Goal: Task Accomplishment & Management: Use online tool/utility

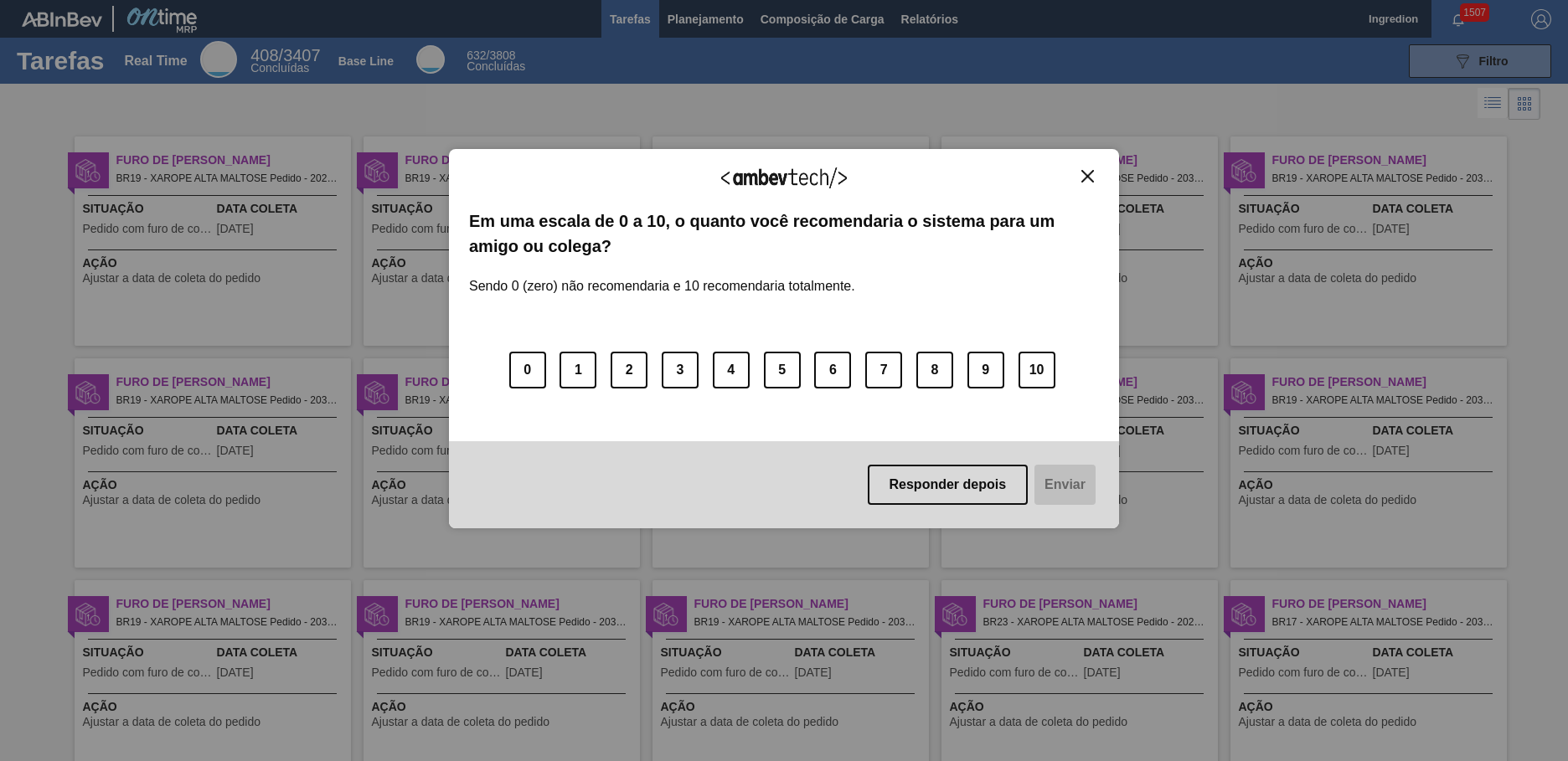
click at [1087, 176] on img "Close" at bounding box center [1087, 176] width 12 height 12
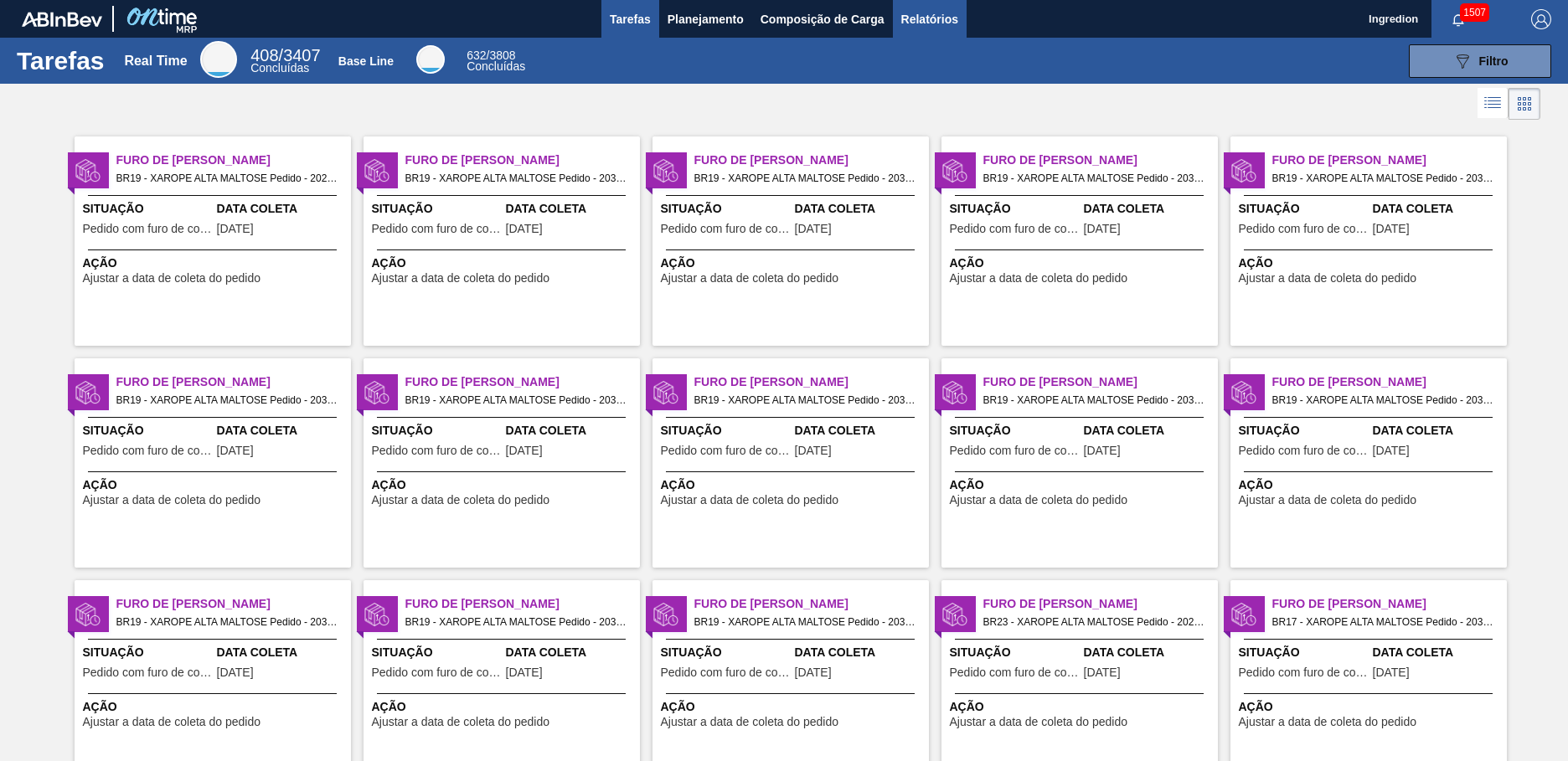
click at [928, 18] on span "Relatórios" at bounding box center [929, 18] width 57 height 20
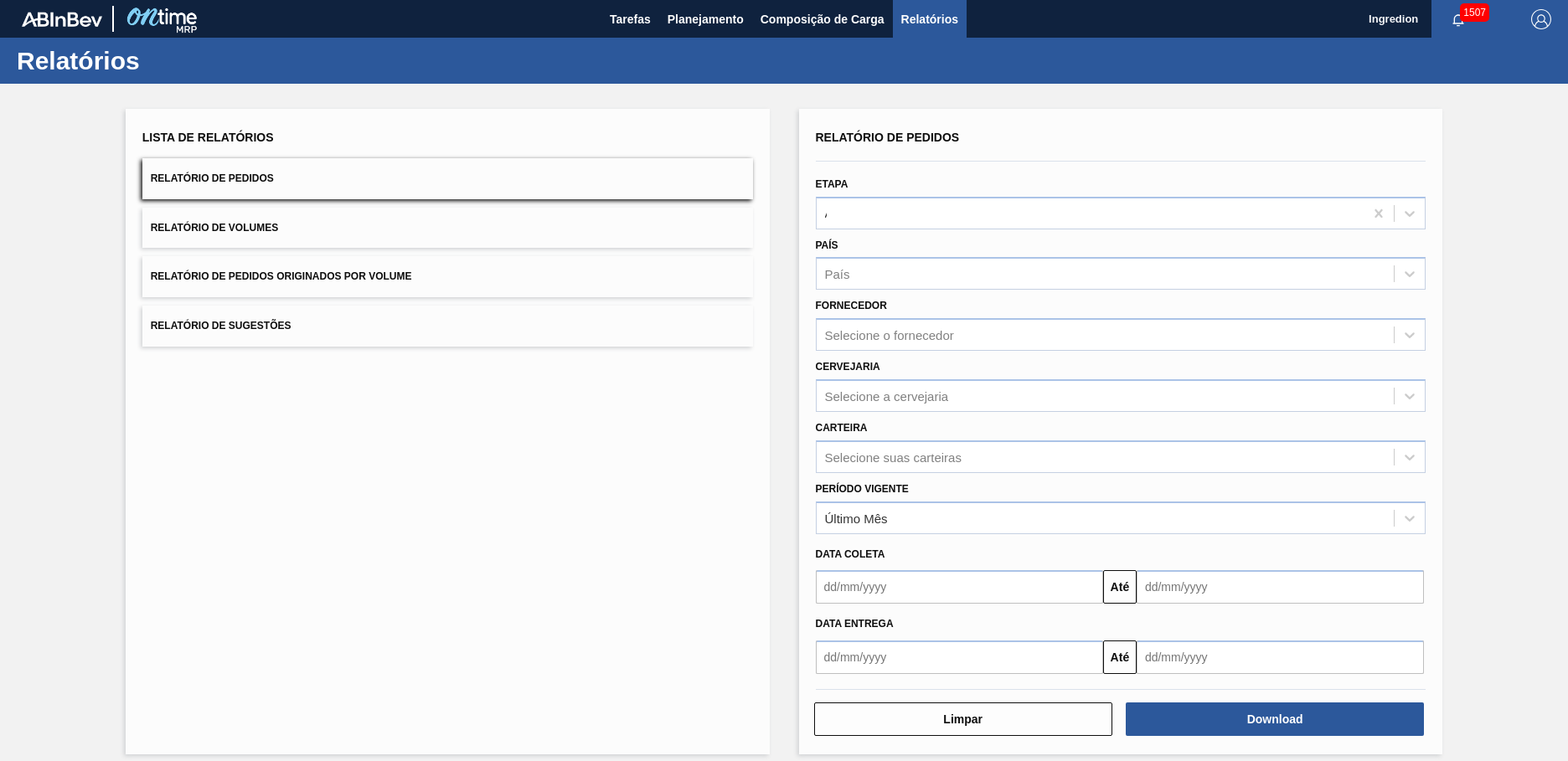
type input "Aguardando Faturamento"
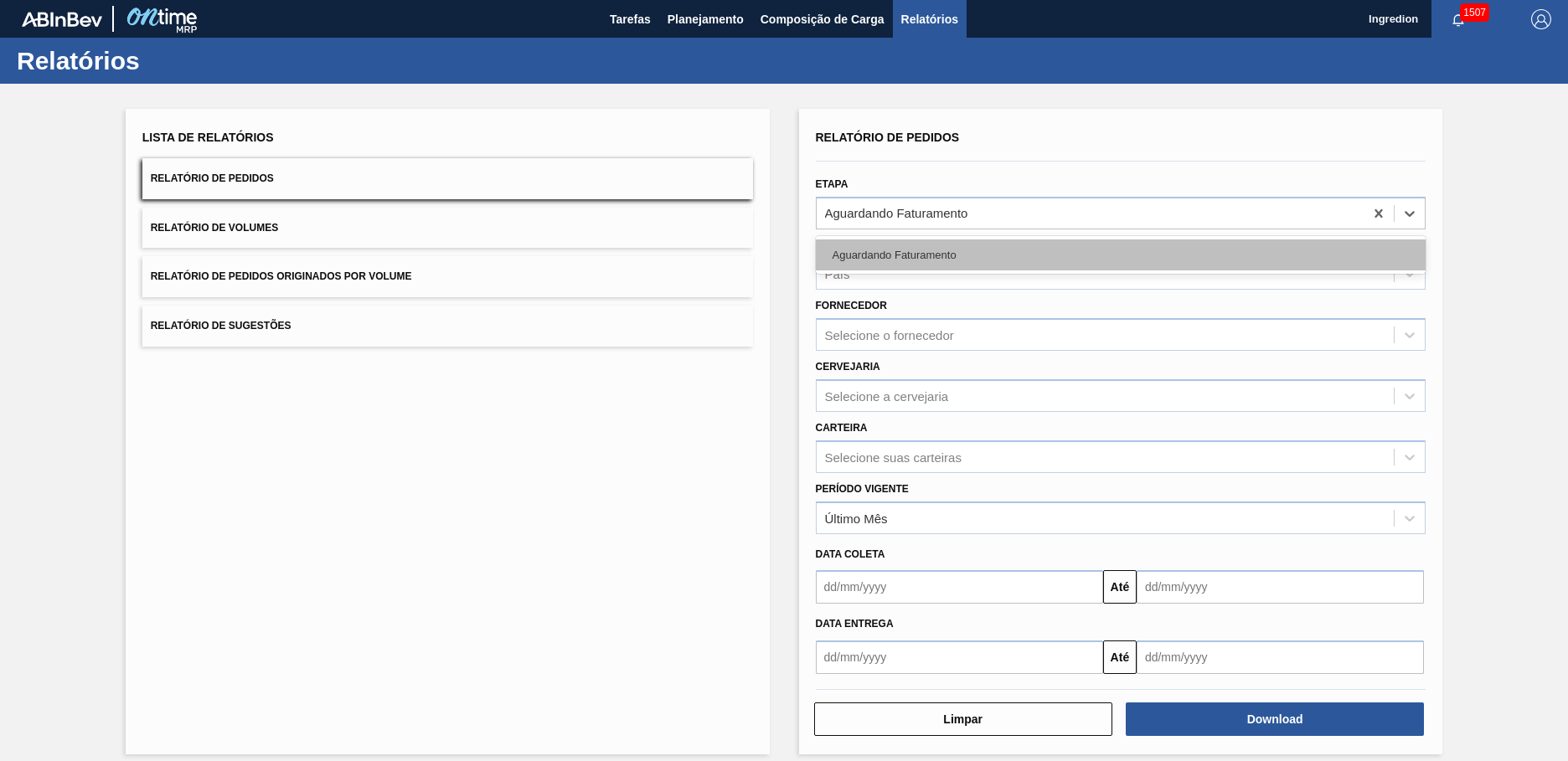
click at [1118, 255] on div "Aguardando Faturamento" at bounding box center [1121, 255] width 610 height 31
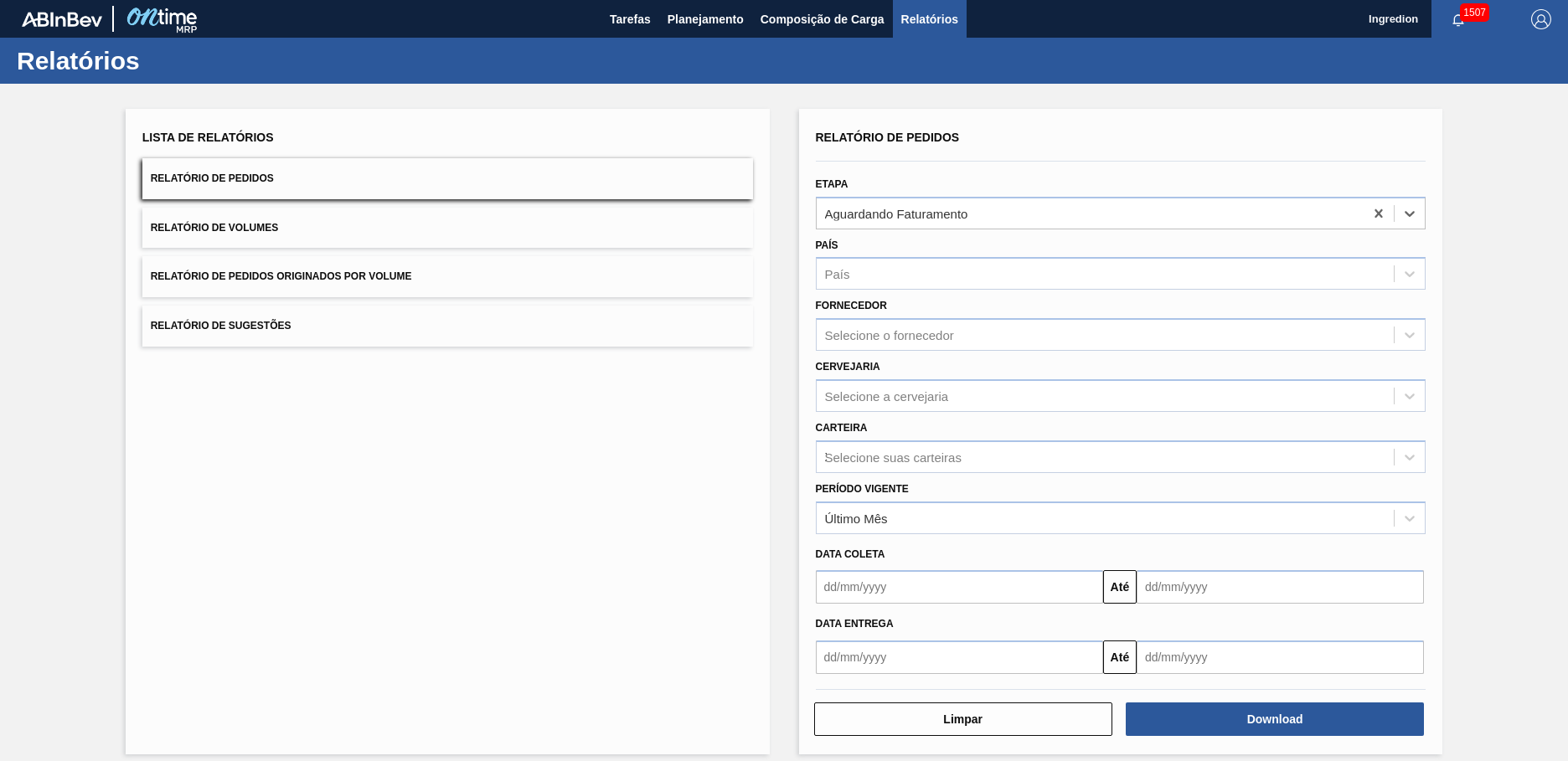
type input "Xarope"
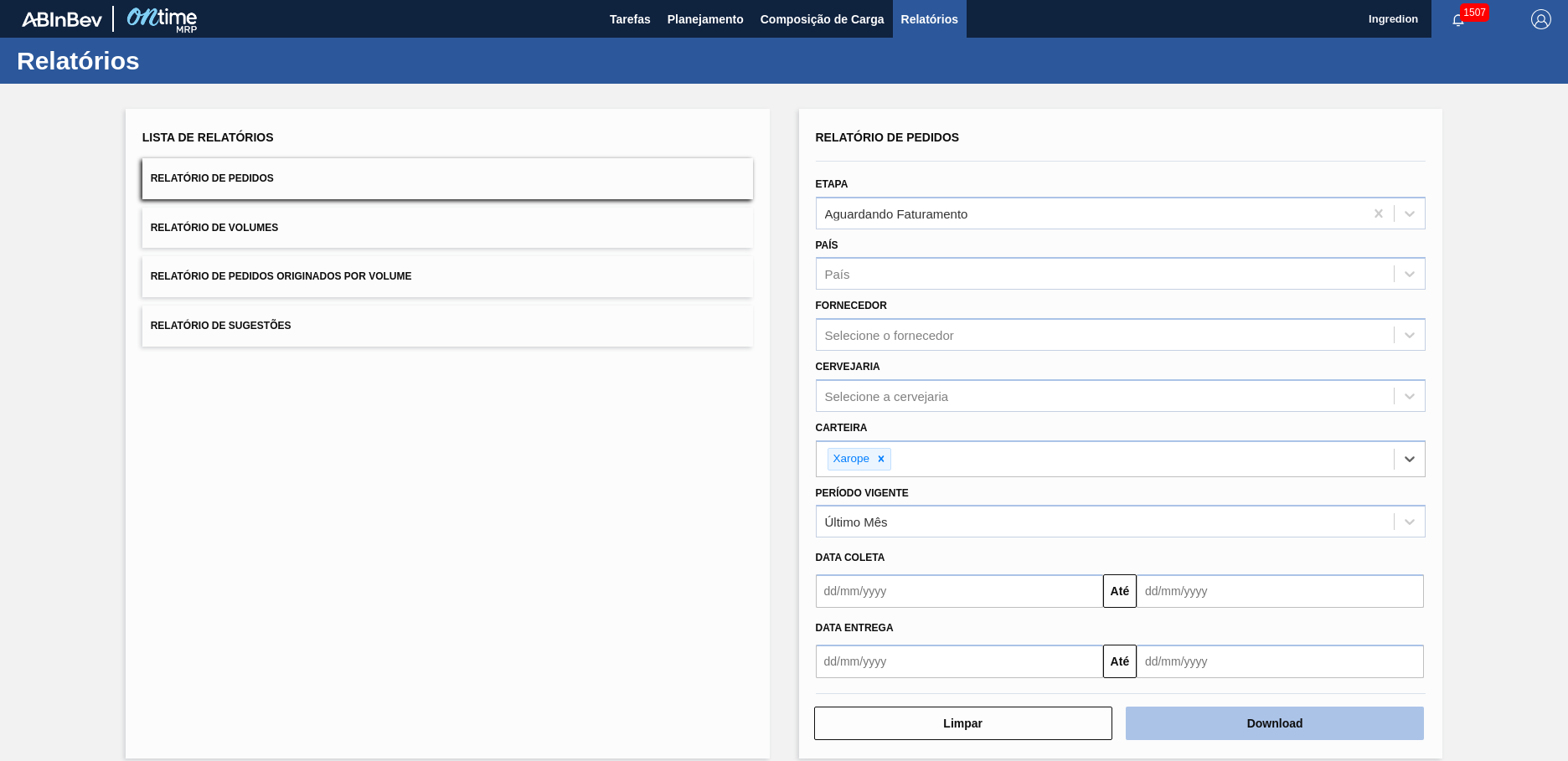
click at [1272, 723] on button "Download" at bounding box center [1275, 723] width 298 height 33
